Goal: Information Seeking & Learning: Learn about a topic

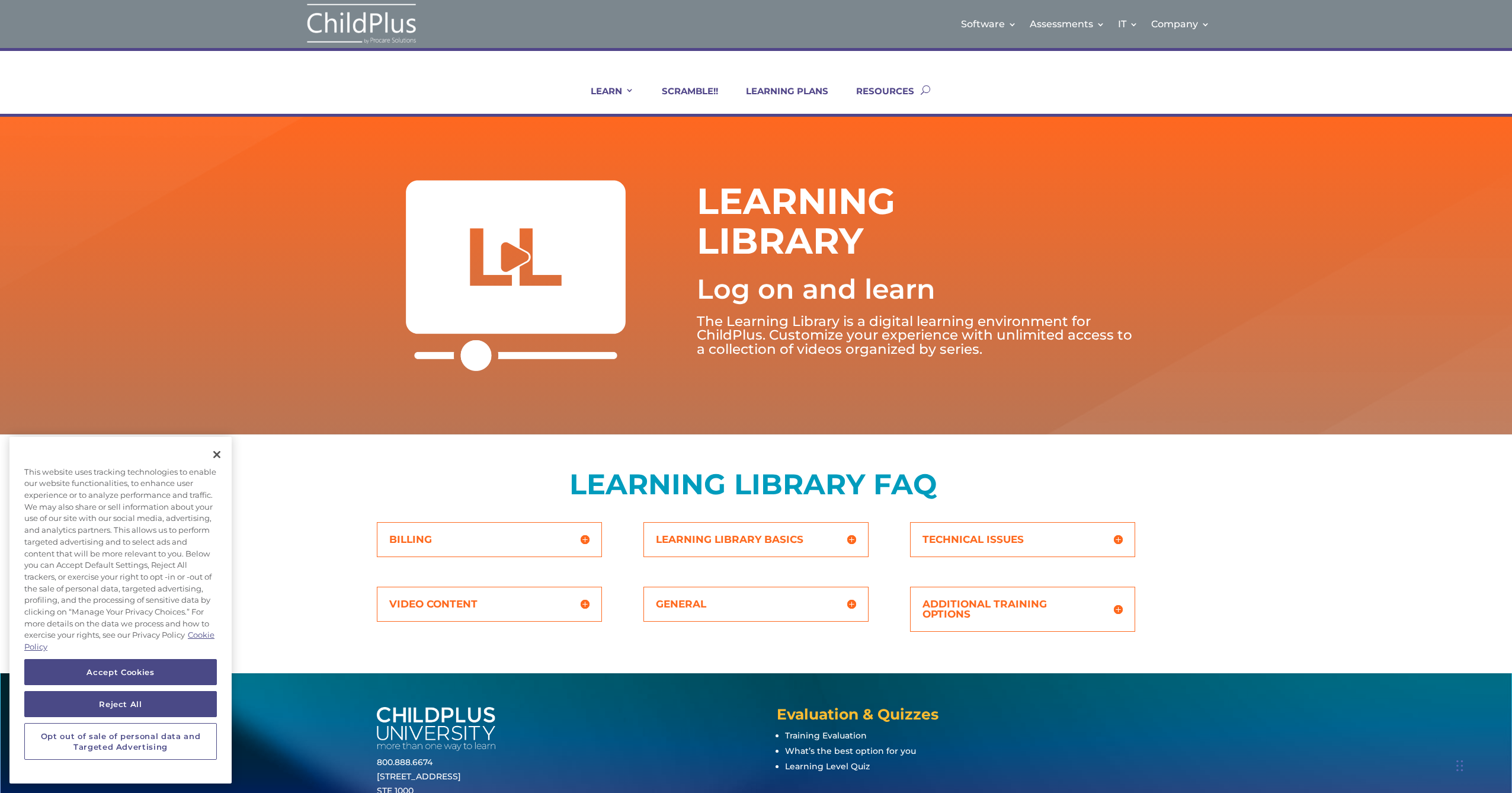
click at [959, 616] on h5 "Additional Training Options" at bounding box center [1023, 609] width 201 height 20
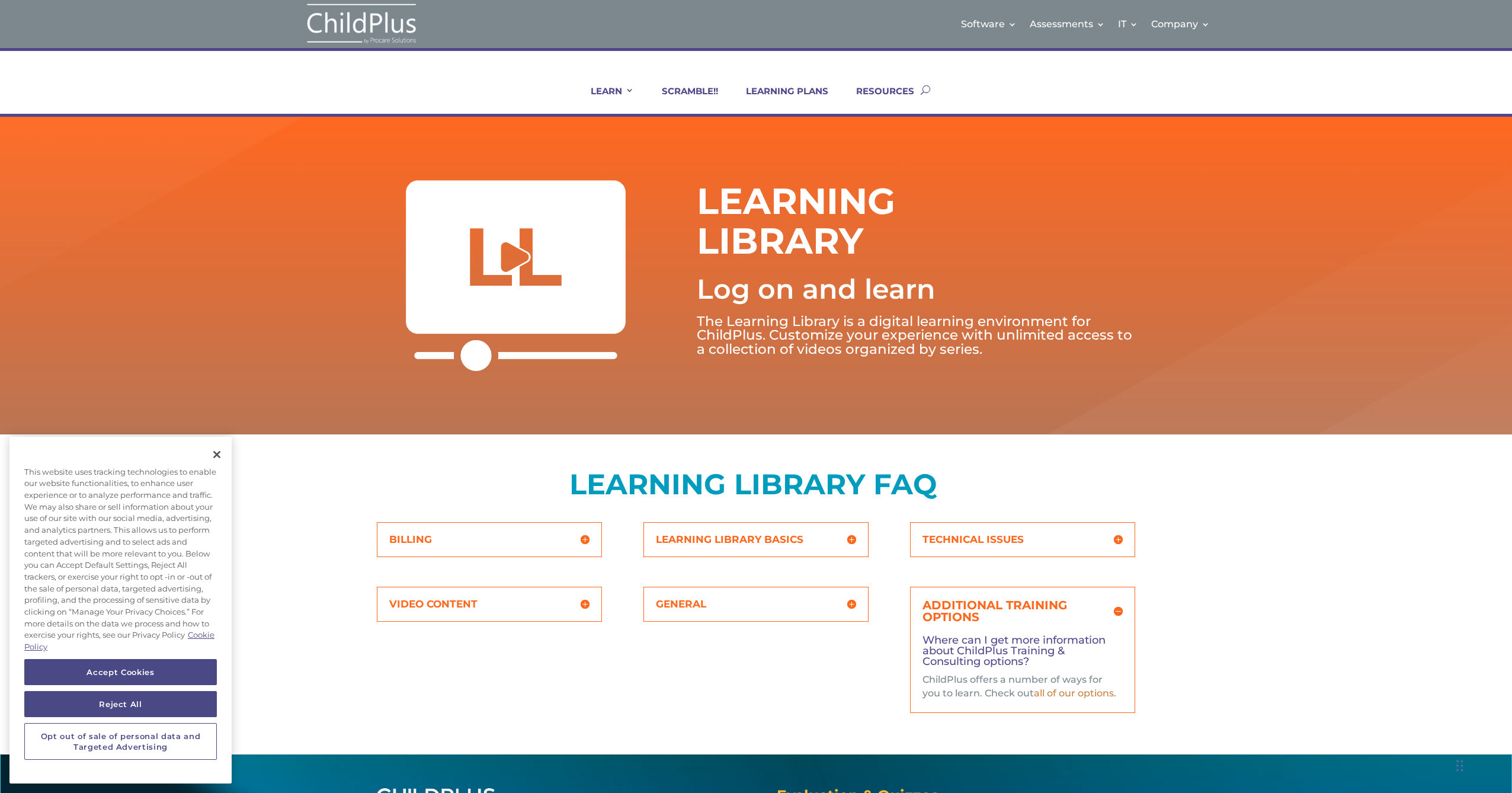
click at [1060, 688] on link "all of our options" at bounding box center [1074, 693] width 80 height 11
click at [822, 613] on div "General What are Learning Levels? Learning Levels are designed to help ChildPlu…" at bounding box center [756, 603] width 225 height 35
click at [710, 607] on h5 "General" at bounding box center [756, 604] width 201 height 10
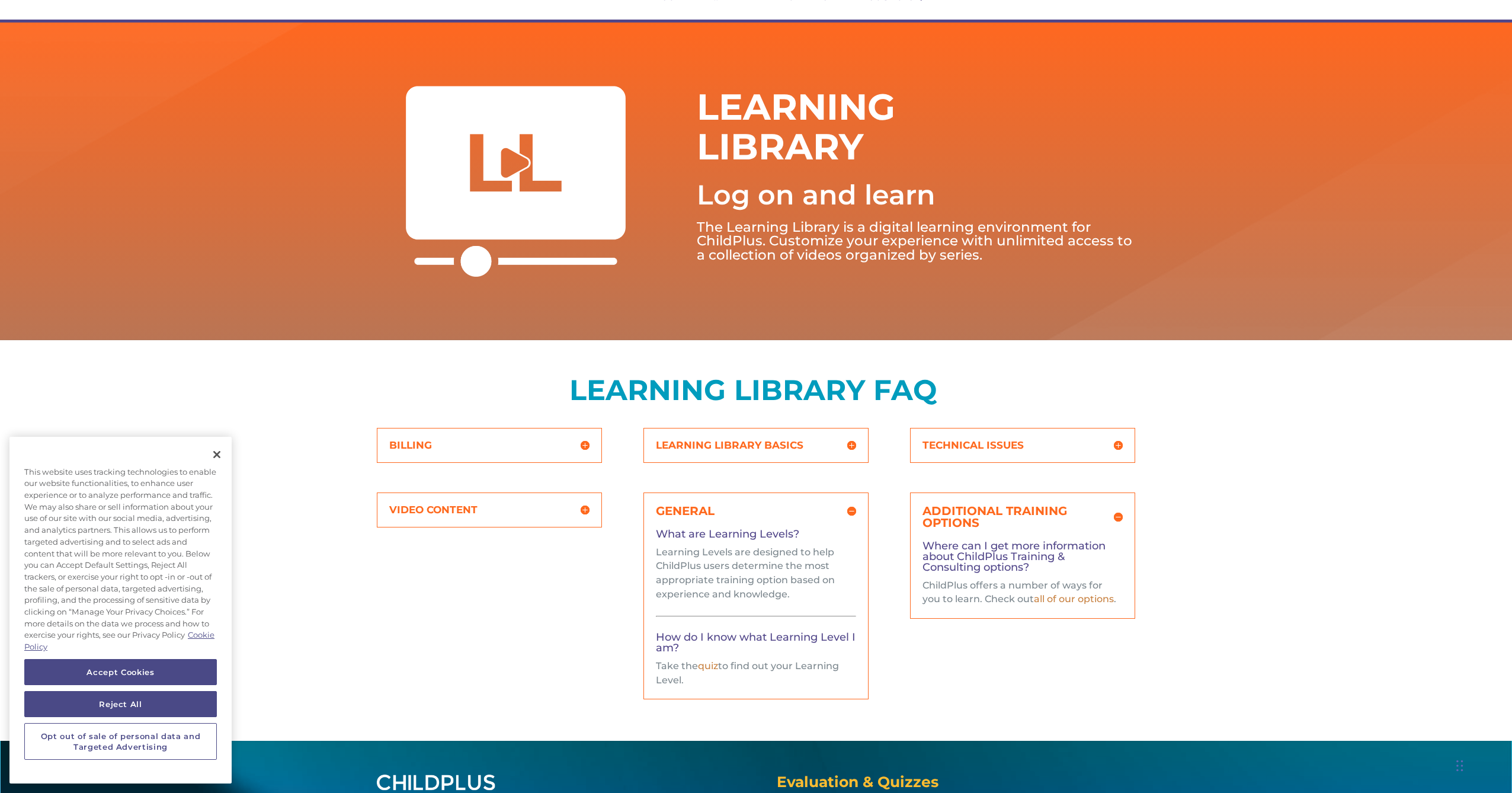
scroll to position [95, 0]
click at [741, 445] on h5 "Learning Library Basics" at bounding box center [756, 445] width 201 height 10
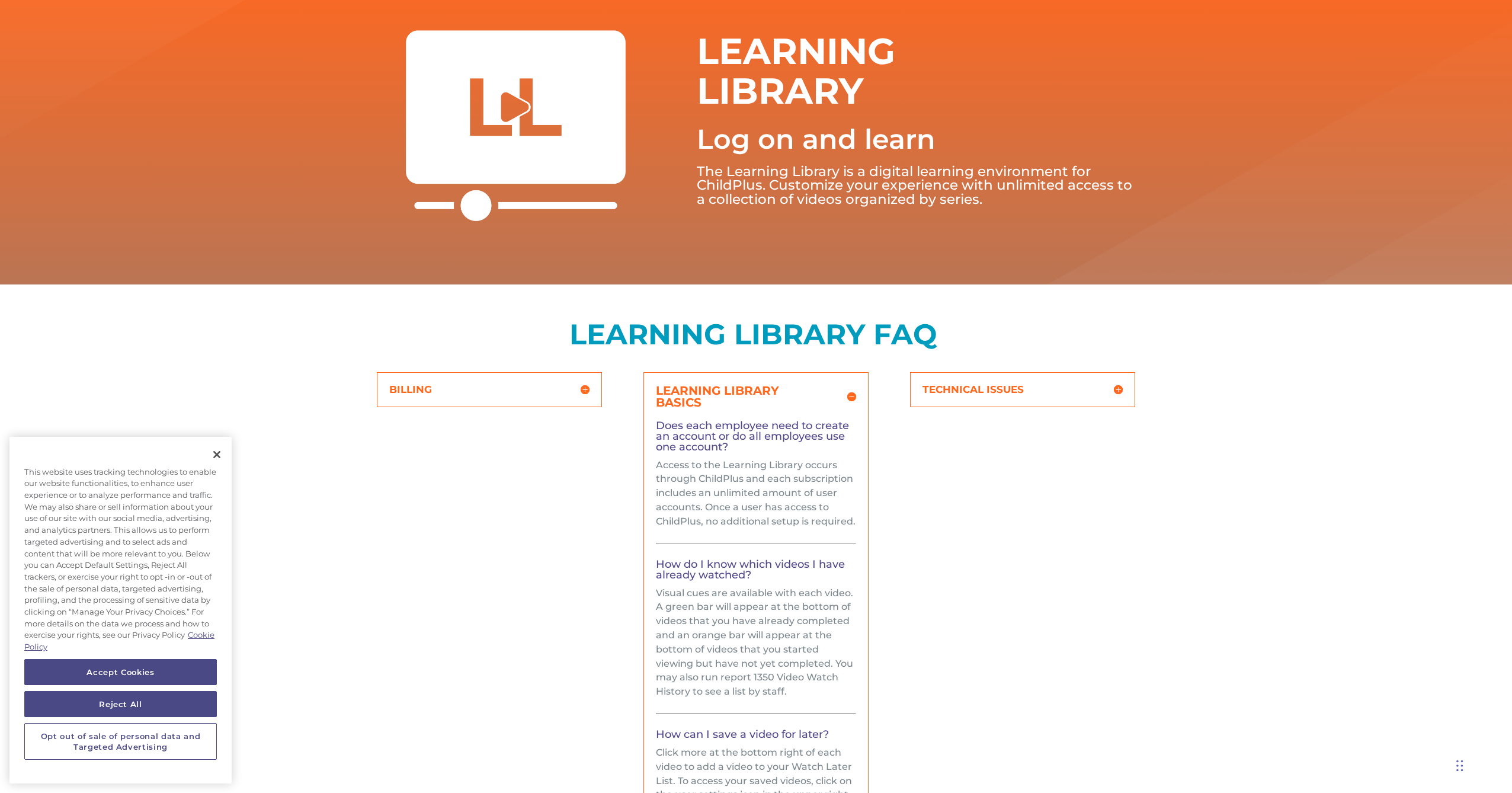
scroll to position [142, 0]
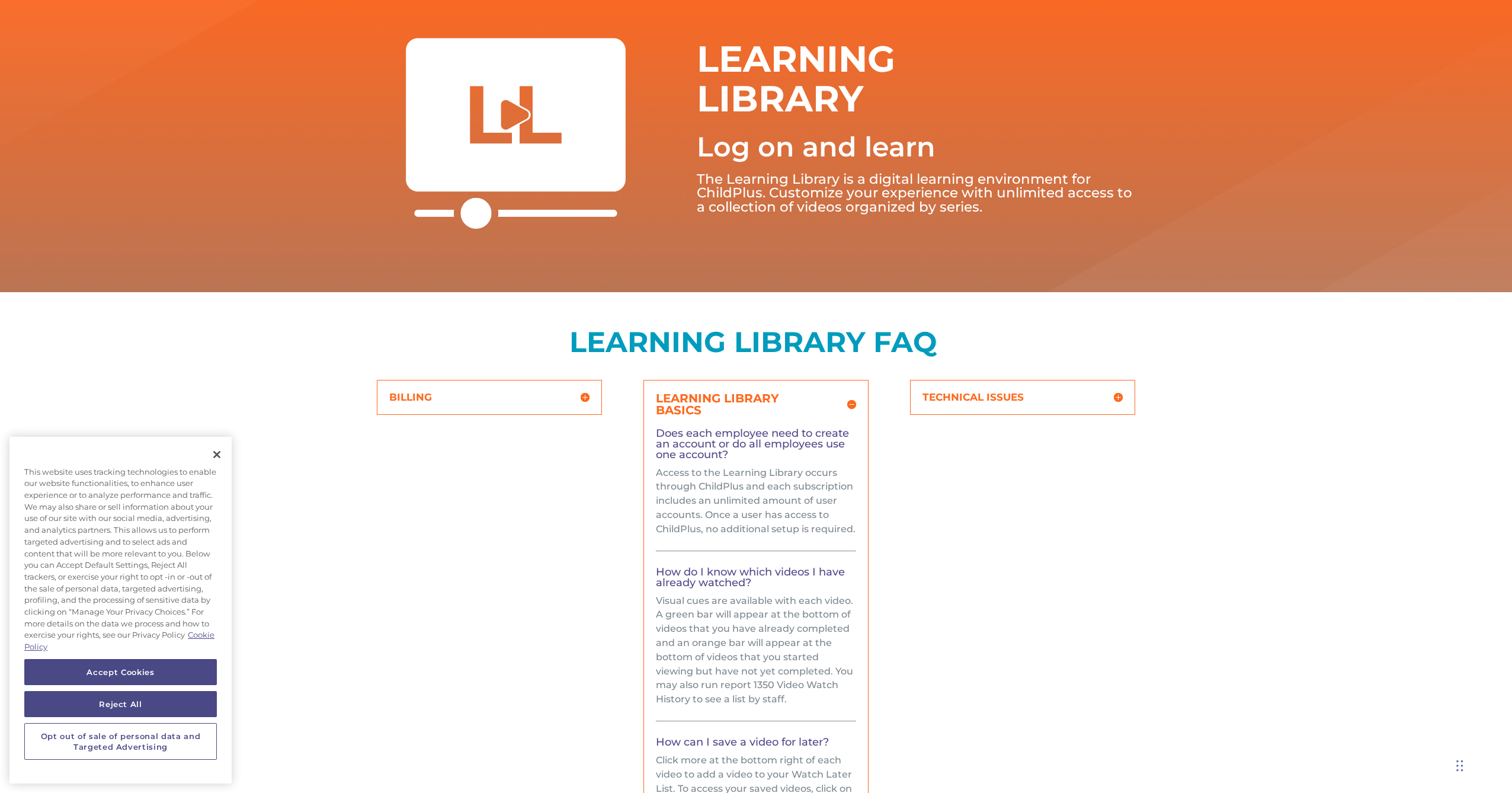
click at [540, 400] on h5 "BILLING" at bounding box center [490, 398] width 201 height 10
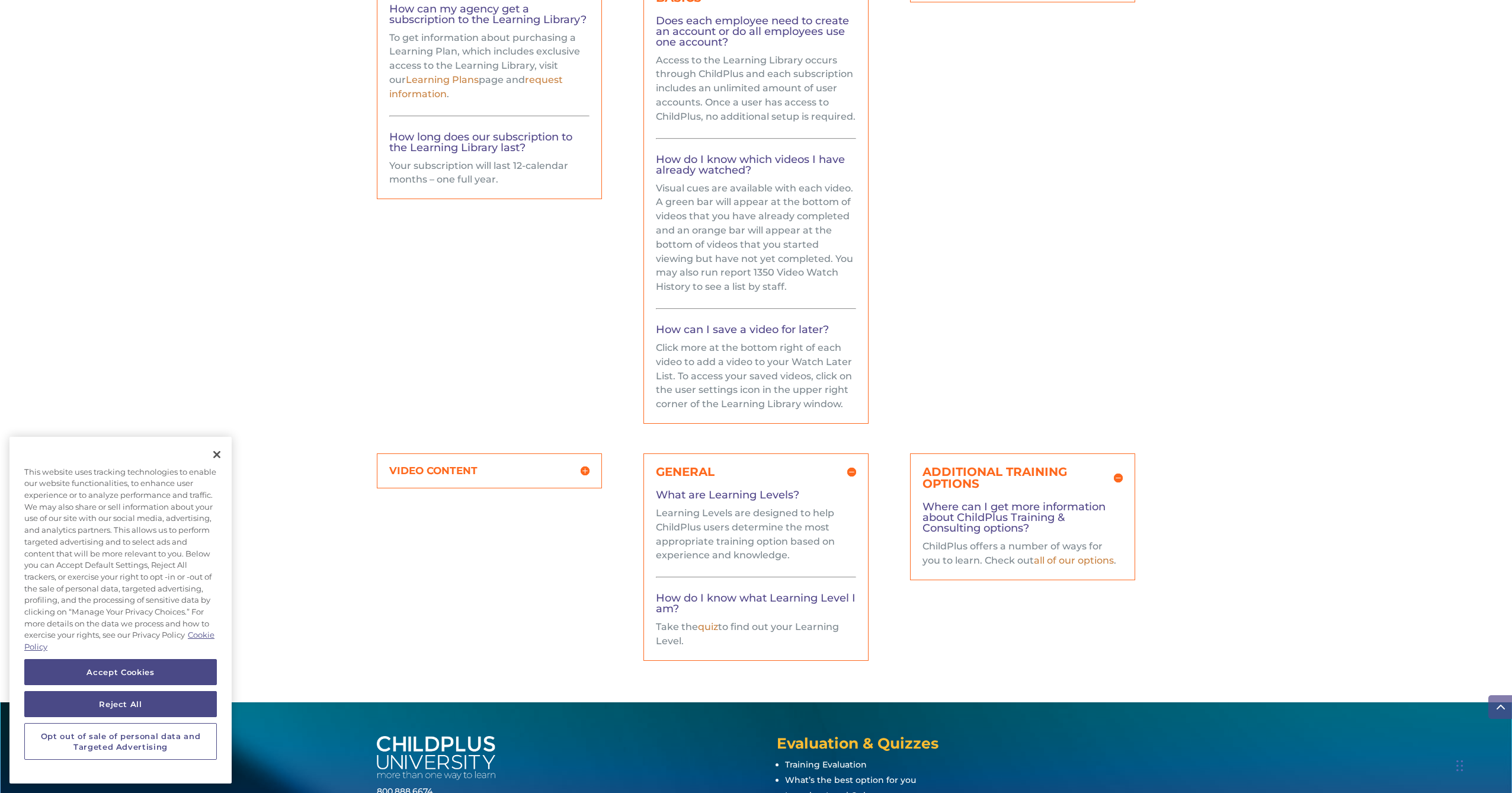
scroll to position [569, 0]
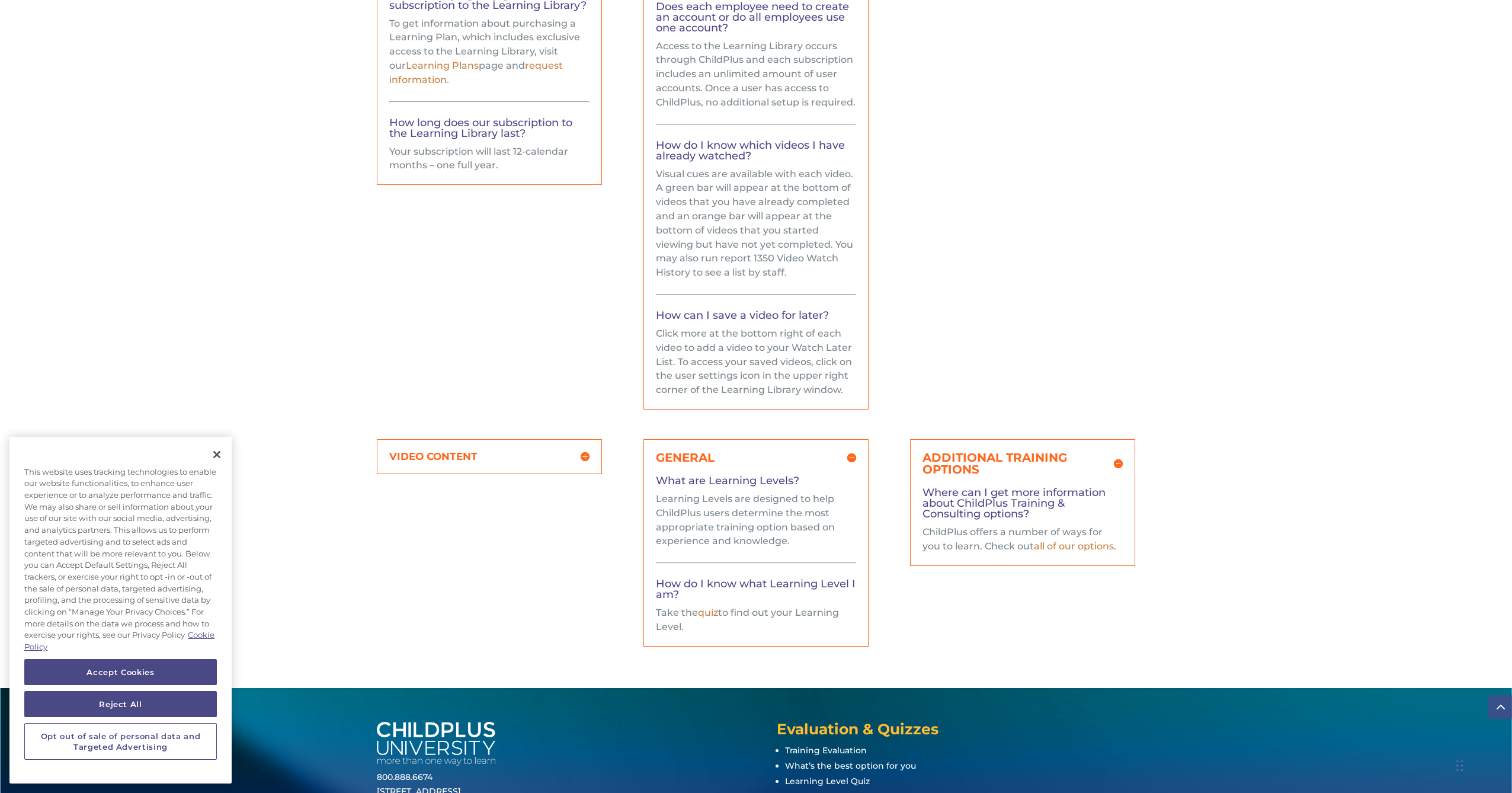
click at [546, 443] on div "VIDEO CONTENT How often are videos added? Free content is added weekly. Instruc…" at bounding box center [489, 456] width 225 height 35
click at [545, 449] on div "VIDEO CONTENT How often are videos added? Free content is added weekly. Instruc…" at bounding box center [489, 456] width 225 height 35
click at [590, 460] on div "VIDEO CONTENT How often are videos added? Free content is added weekly. Instruc…" at bounding box center [489, 456] width 225 height 35
click at [584, 459] on h5 "VIDEO CONTENT" at bounding box center [490, 456] width 201 height 10
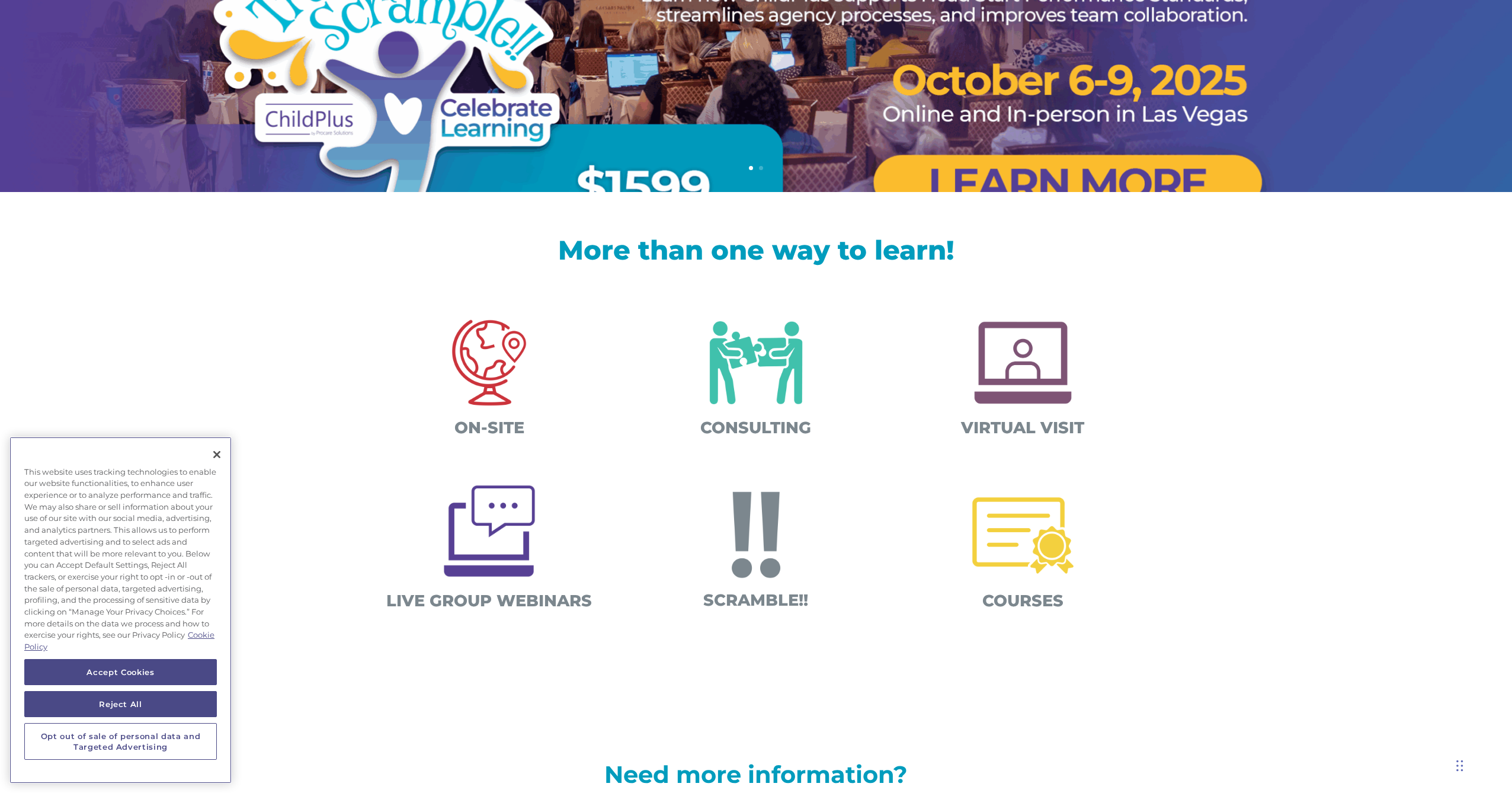
scroll to position [190, 0]
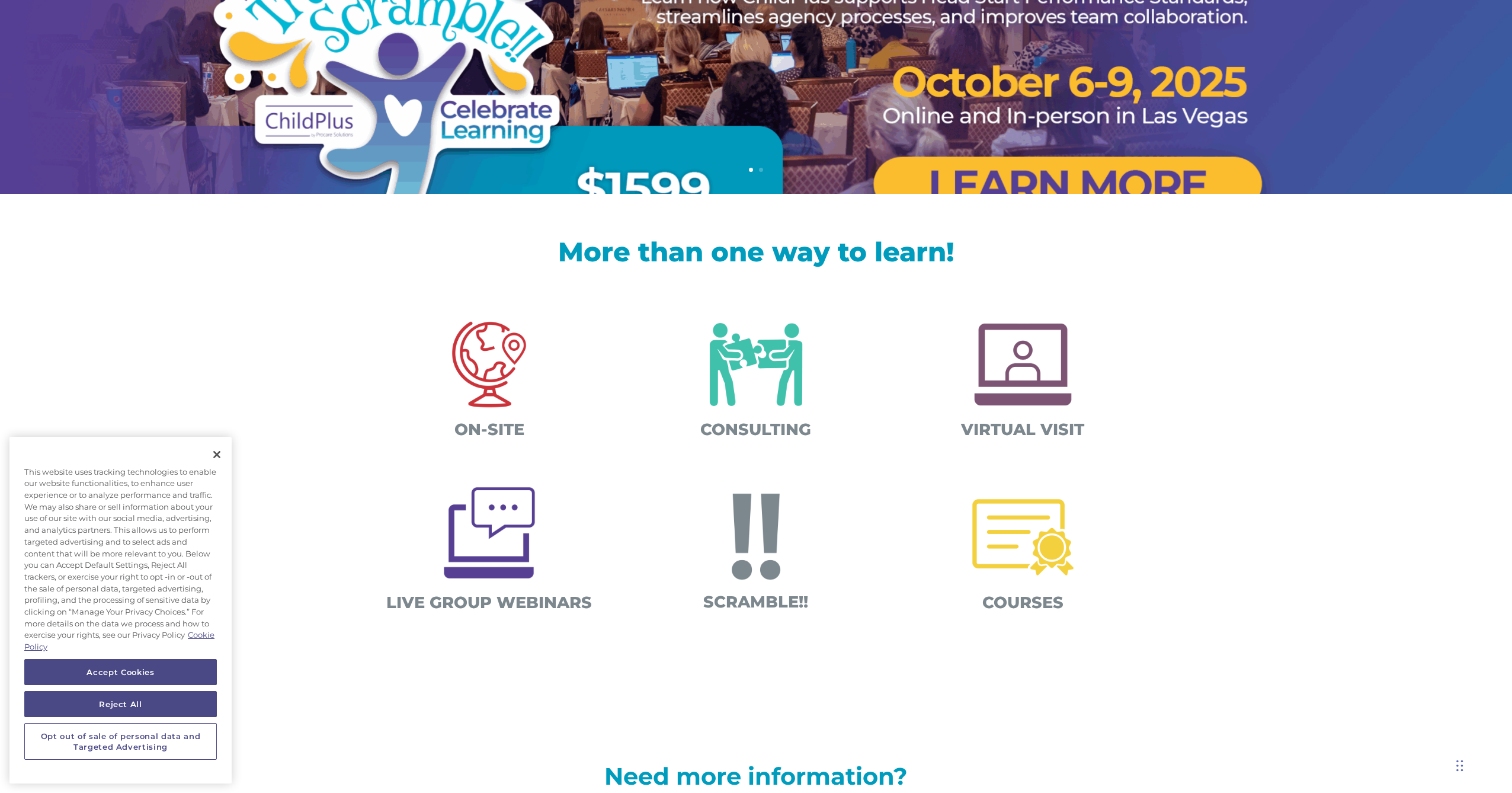
click at [490, 572] on img at bounding box center [489, 532] width 115 height 115
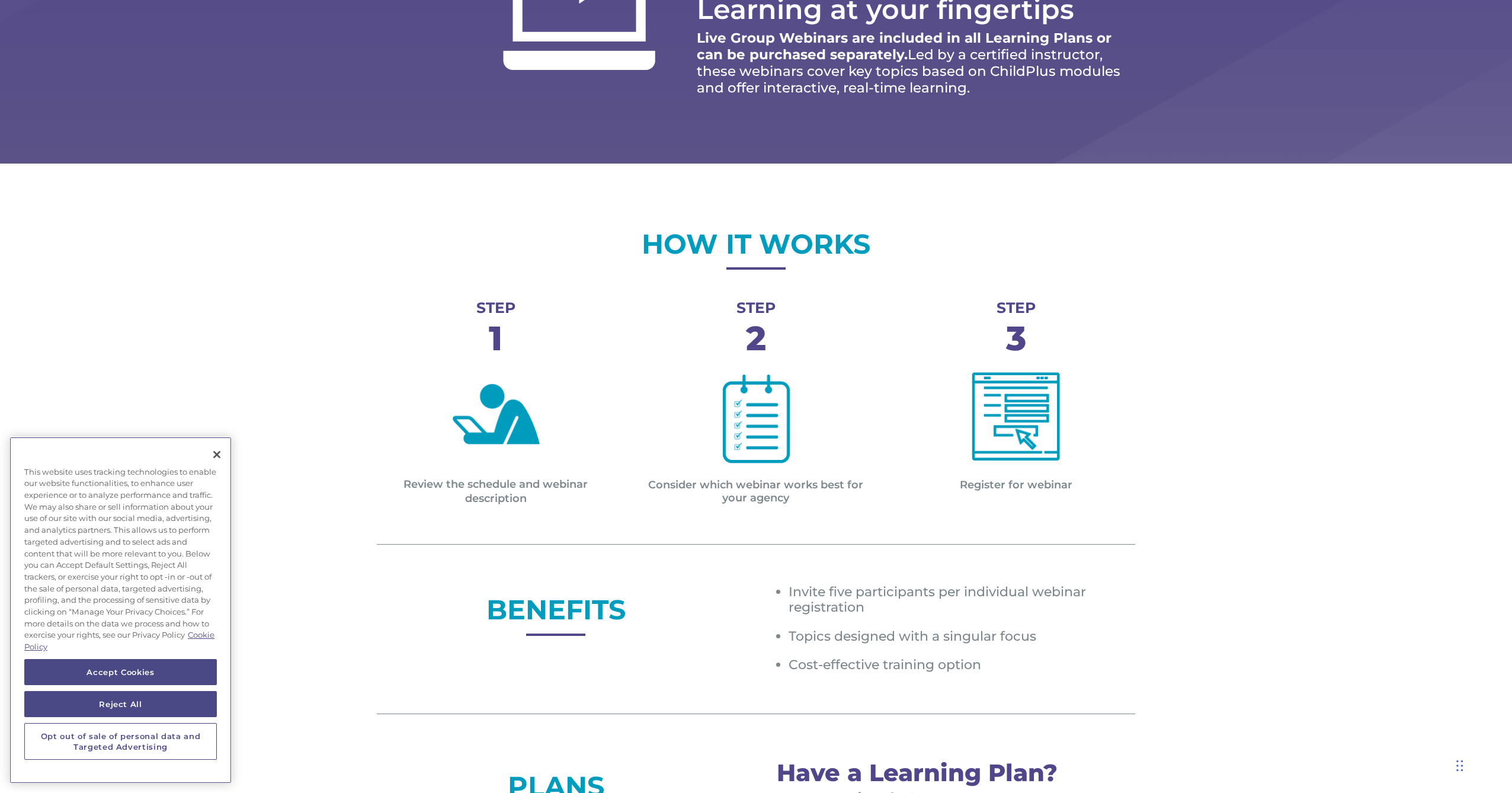
scroll to position [285, 0]
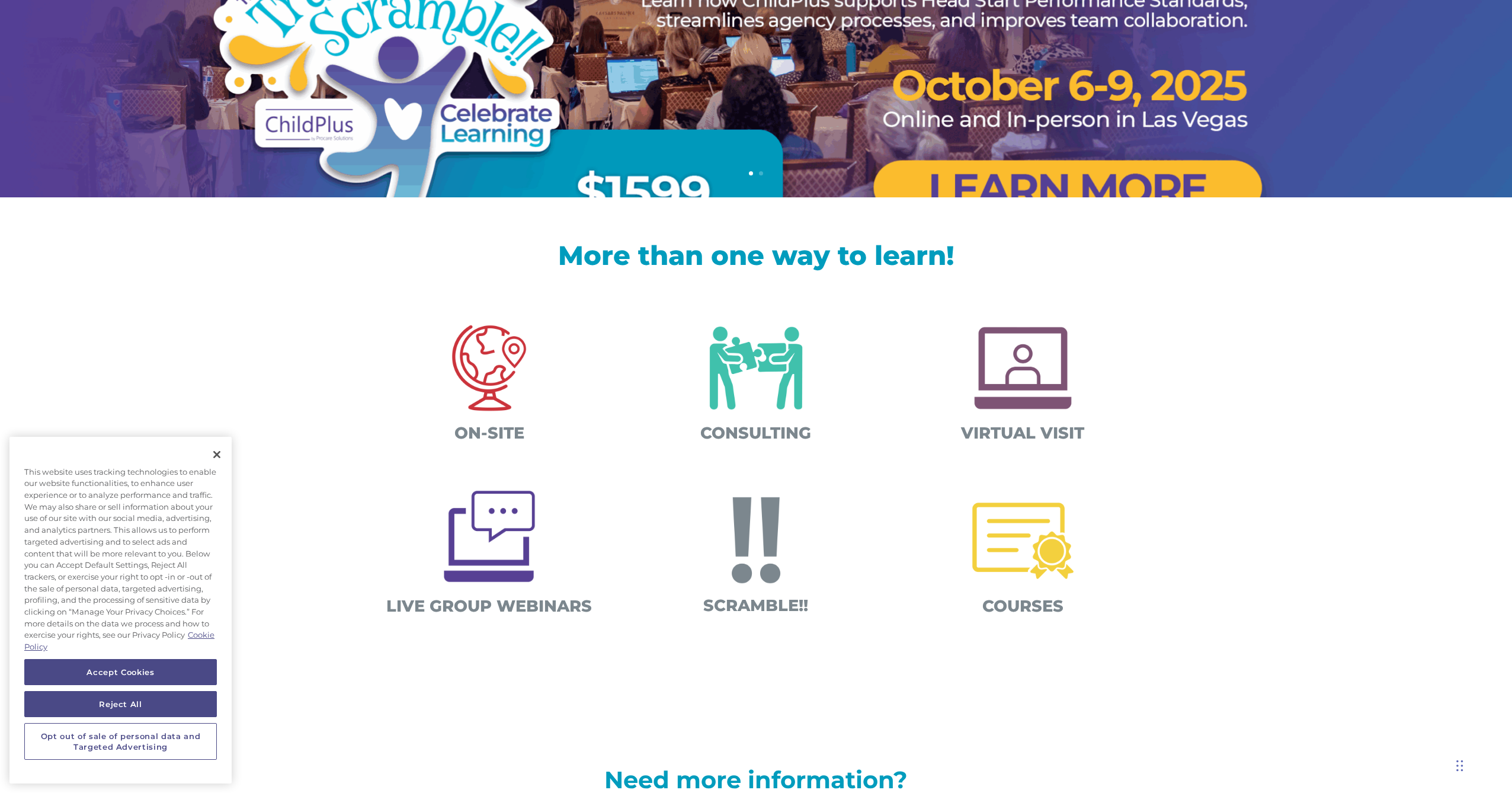
click at [740, 365] on img at bounding box center [756, 368] width 124 height 124
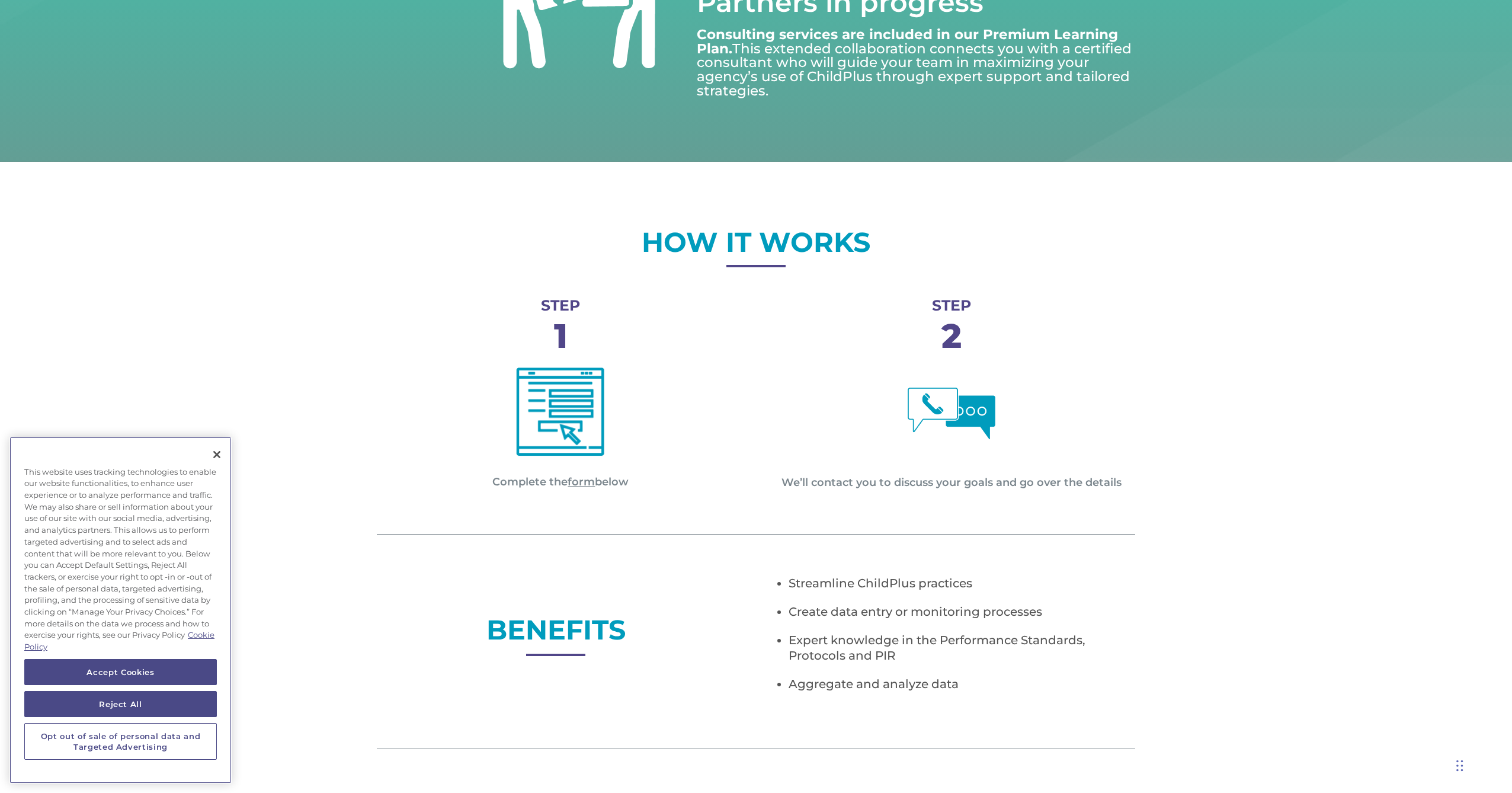
scroll to position [285, 0]
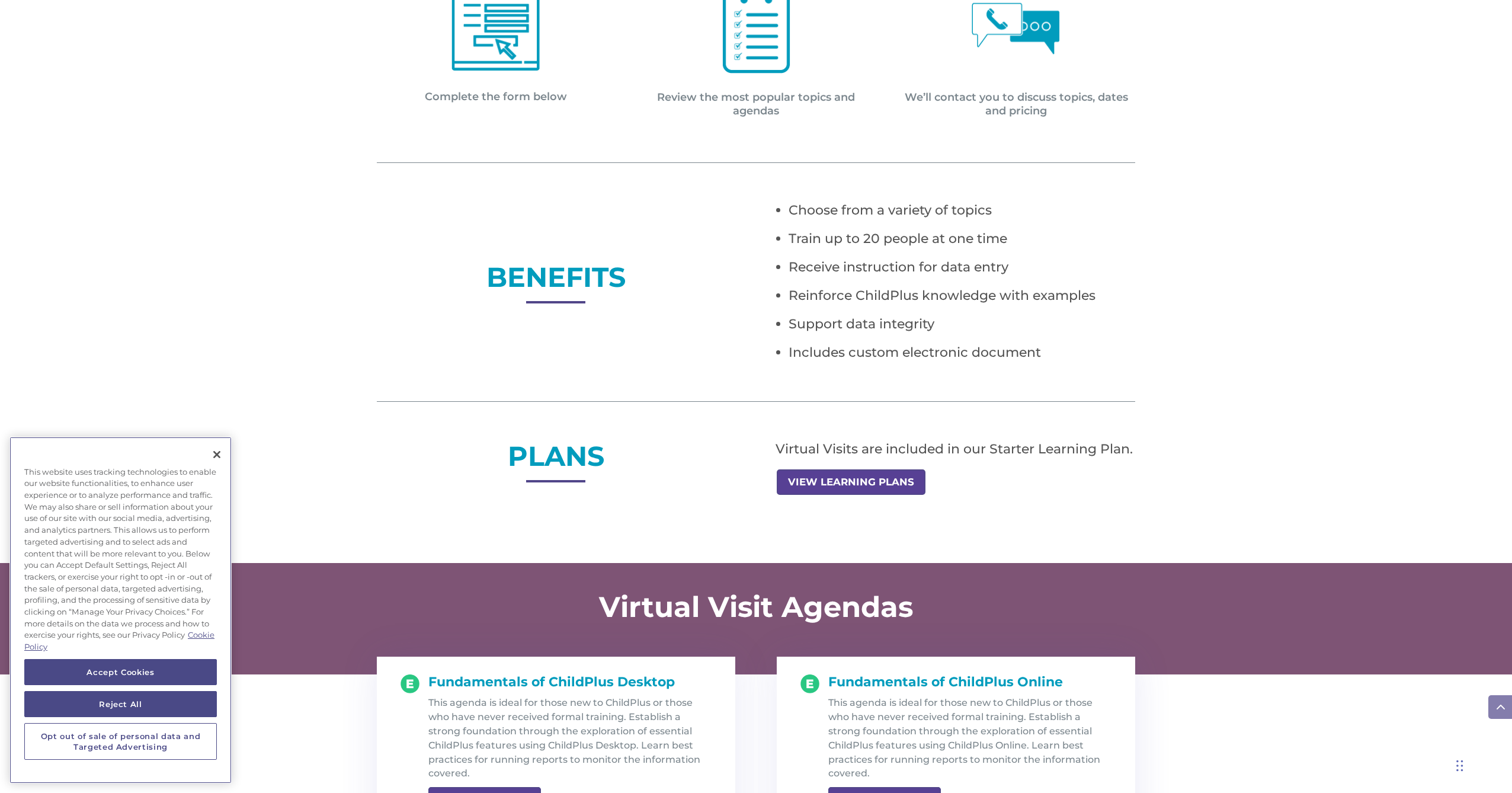
scroll to position [664, 0]
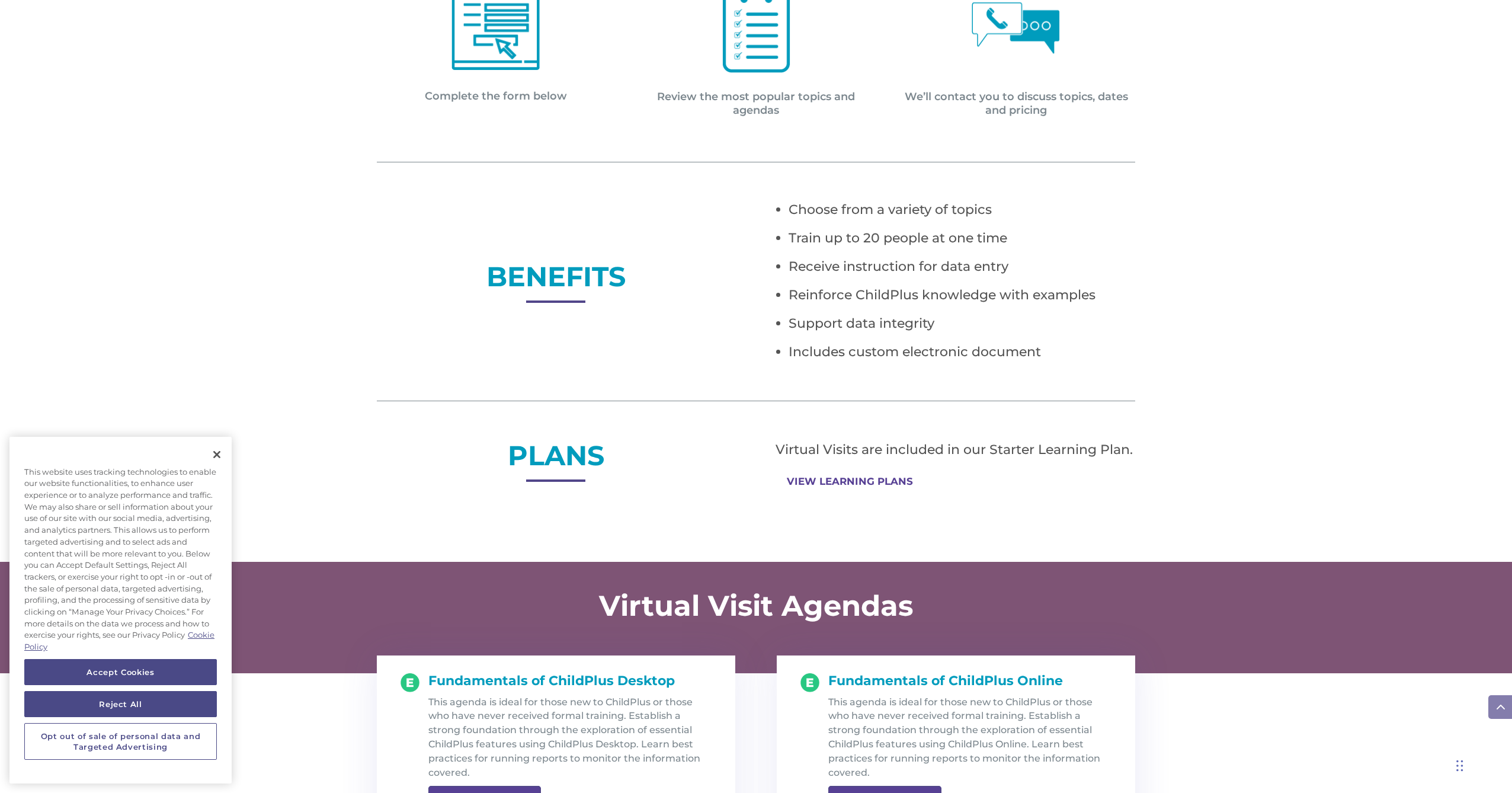
click at [824, 481] on link "VIEW LEARNING PLANS" at bounding box center [850, 481] width 146 height 23
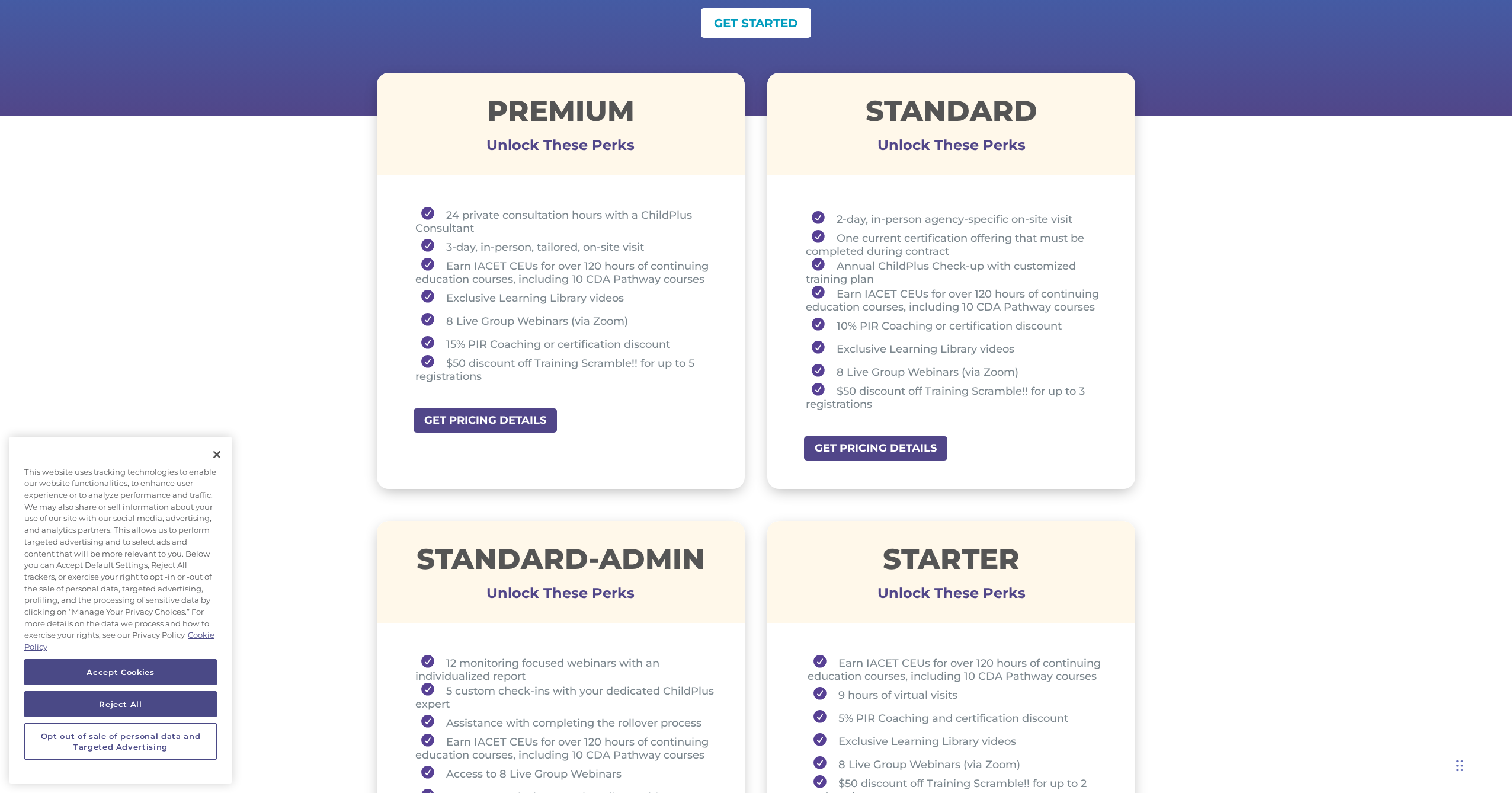
scroll to position [379, 0]
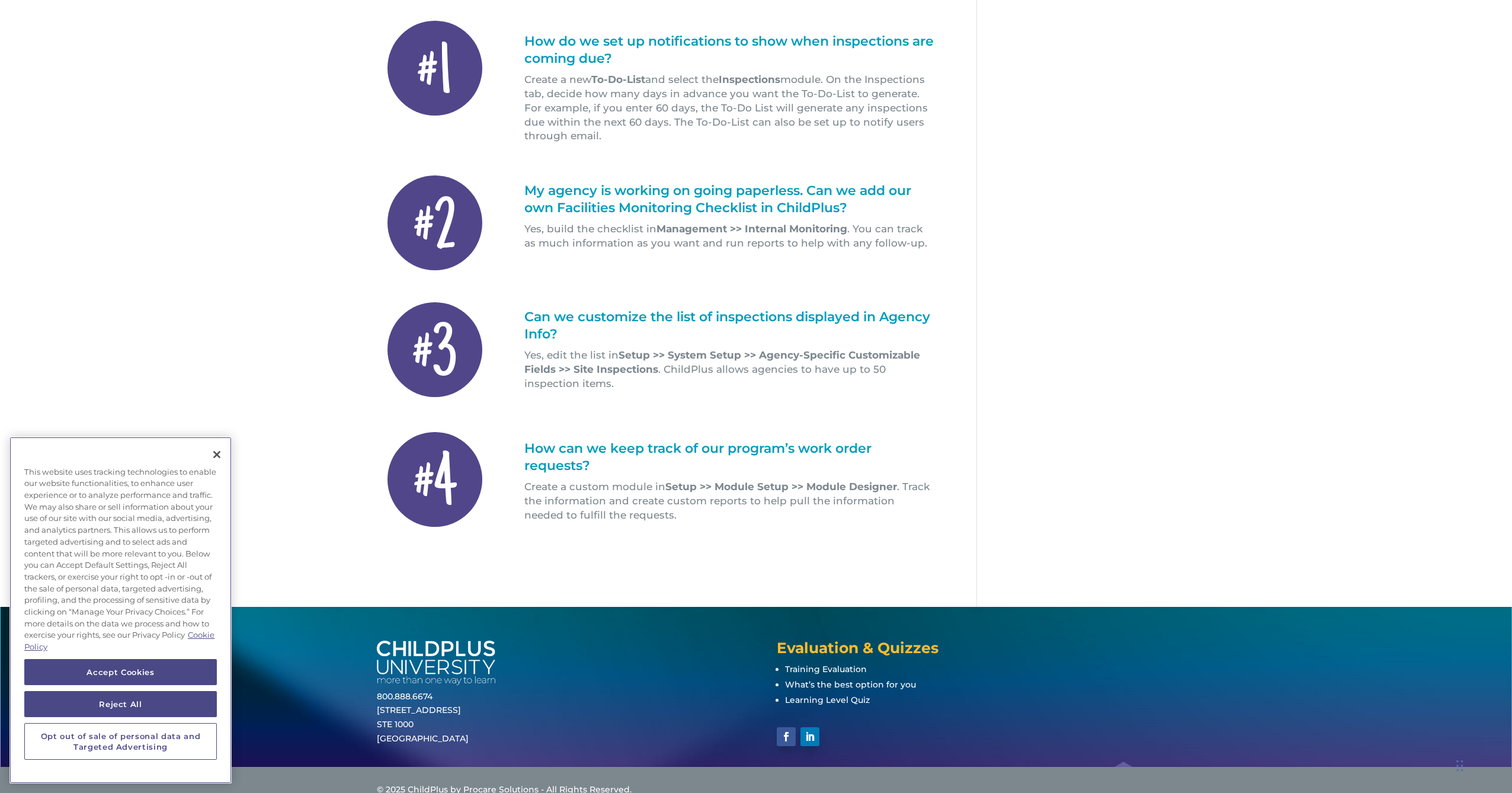
scroll to position [302, 0]
